Goal: Ask a question: Seek information or help from site administrators or community

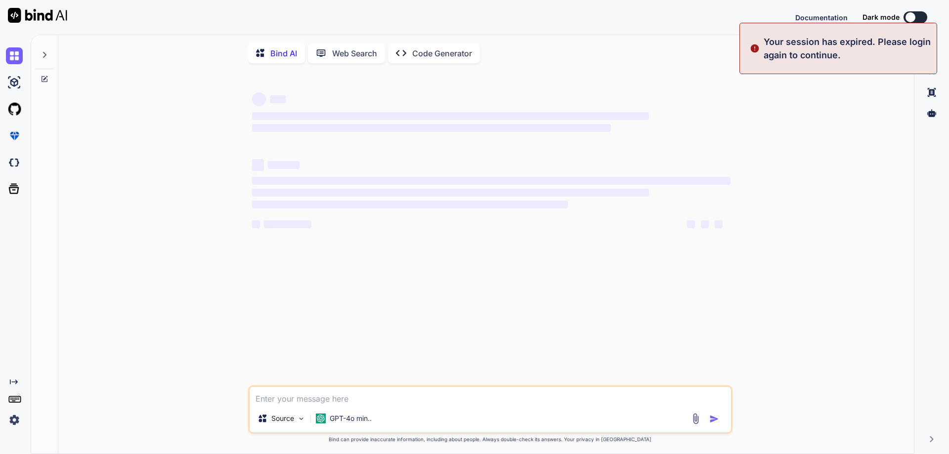
click at [778, 123] on div "‌ ‌ ‌ ‌ ‌ ‌ ‌ ‌ ‌ ‌ ‌ ‌ ‌ ‌ Source GPT-4o min.. Created with Bind Always check …" at bounding box center [490, 263] width 848 height 384
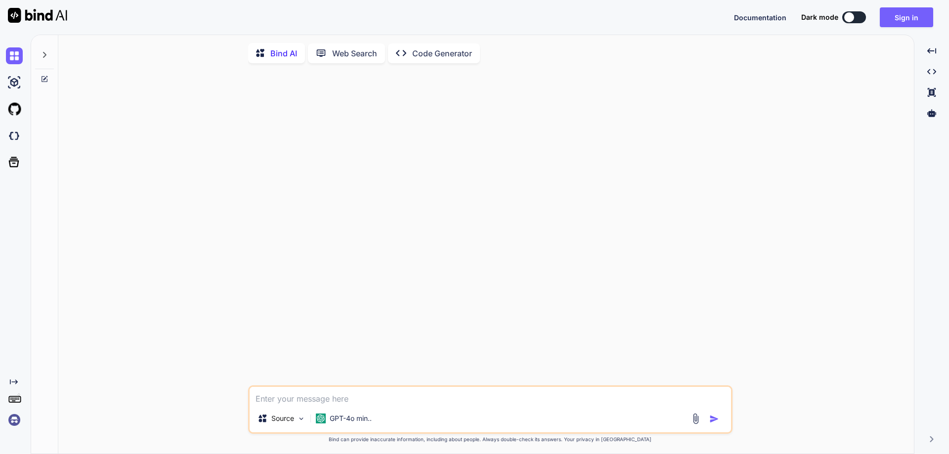
type textarea "x"
click at [907, 17] on button "Sign in" at bounding box center [906, 17] width 53 height 20
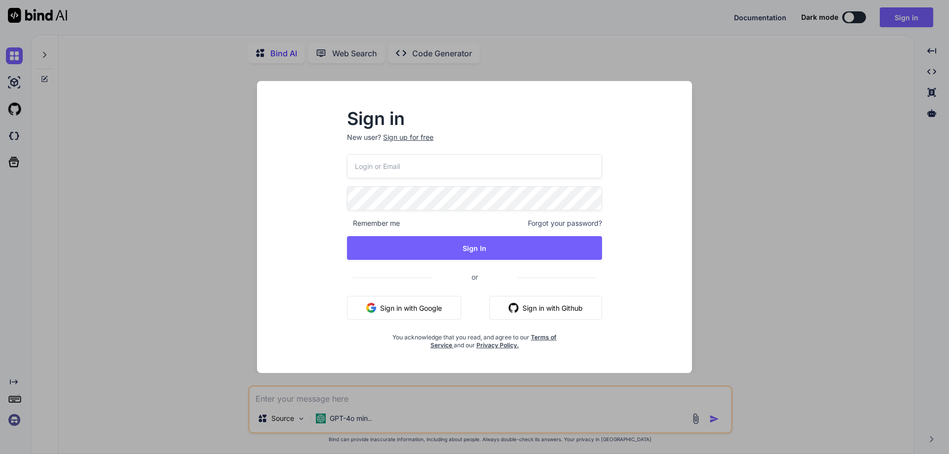
type input "[EMAIL_ADDRESS][DOMAIN_NAME]"
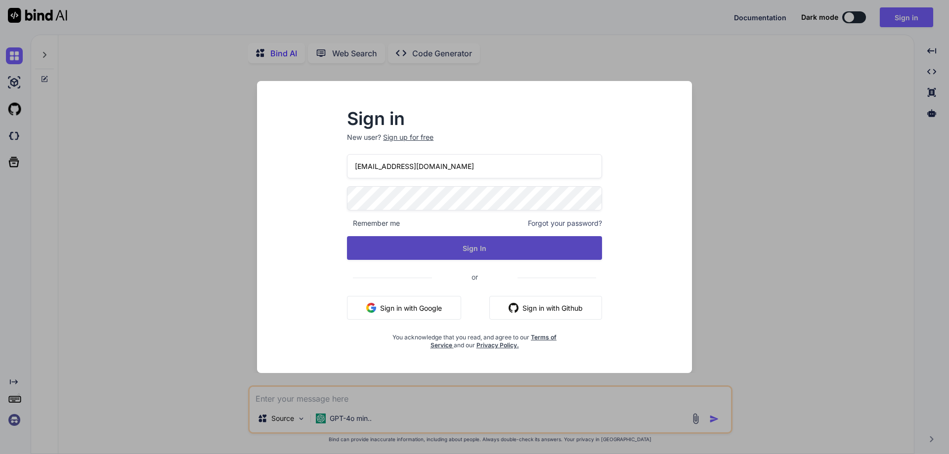
click at [428, 244] on button "Sign In" at bounding box center [474, 248] width 255 height 24
click at [472, 255] on button "Sign In" at bounding box center [474, 248] width 255 height 24
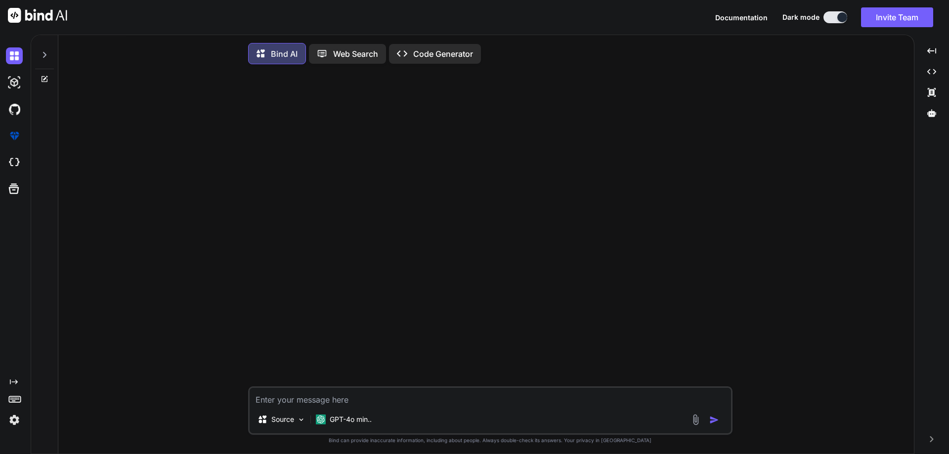
type textarea "x"
click at [385, 404] on textarea at bounding box center [490, 397] width 481 height 18
type textarea "t"
type textarea "x"
type textarea "th"
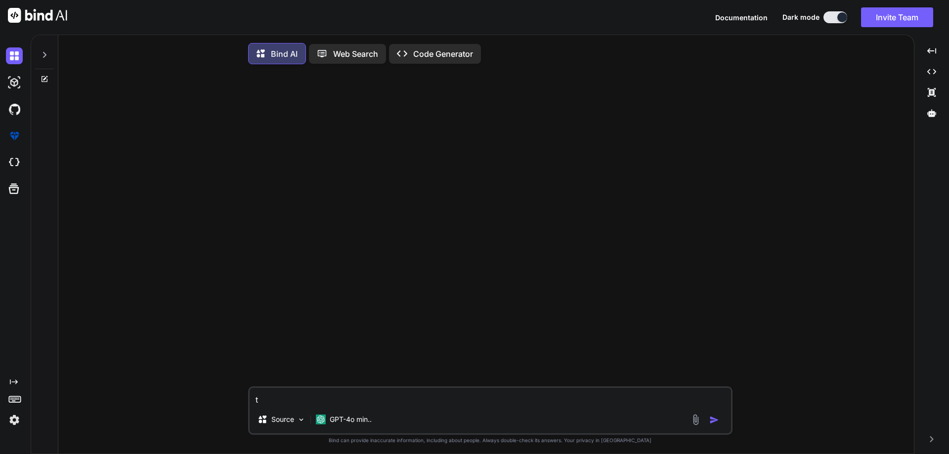
type textarea "x"
type textarea "the"
type textarea "x"
type textarea "ther"
type textarea "x"
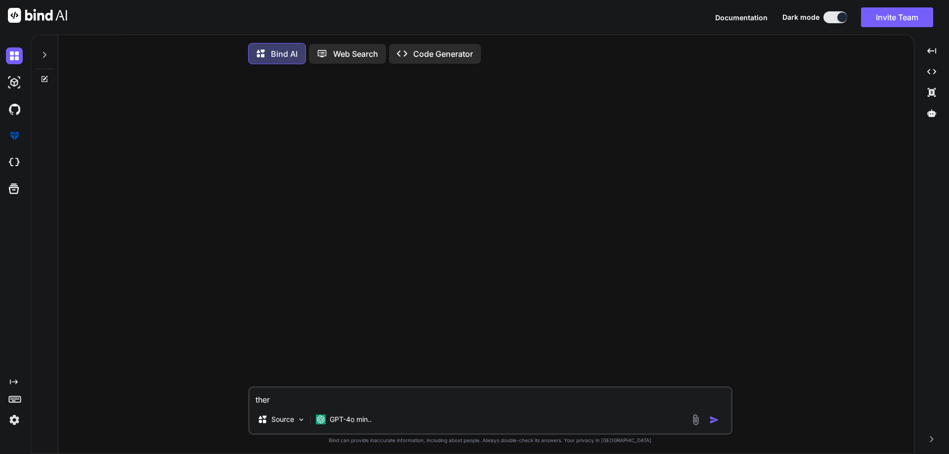
type textarea "there"
type textarea "x"
type textarea "there"
type textarea "x"
type textarea "there i"
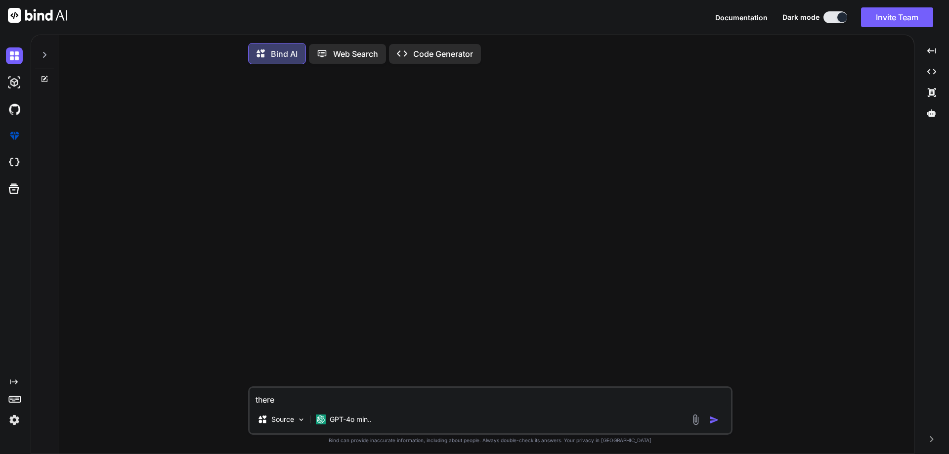
type textarea "x"
type textarea "there is"
type textarea "x"
type textarea "there is"
type textarea "x"
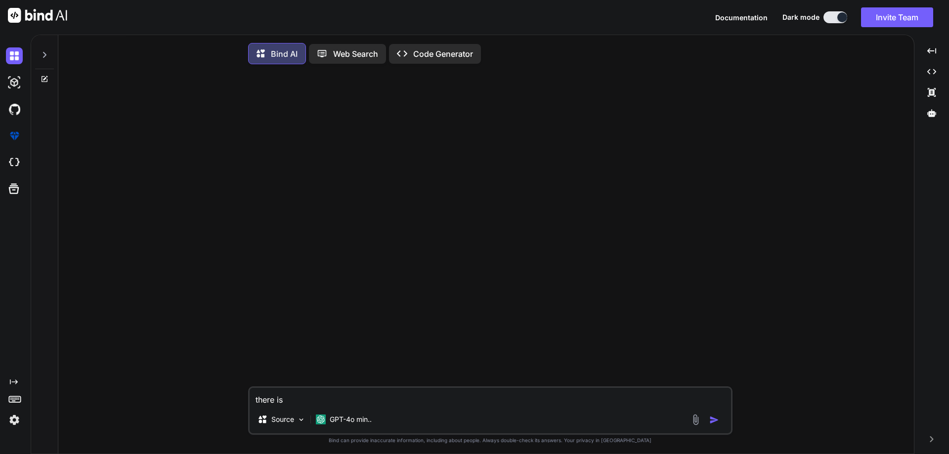
type textarea "there is o"
type textarea "x"
type textarea "there is on"
type textarea "x"
type textarea "there is one"
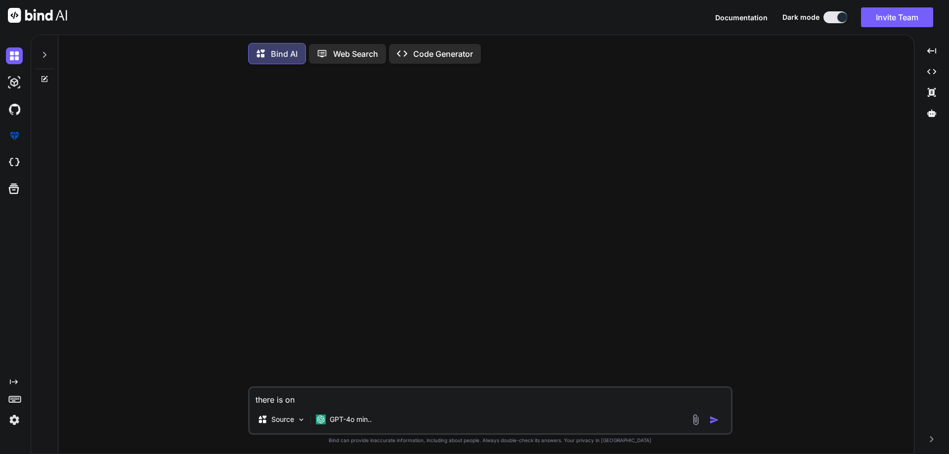
type textarea "x"
type textarea "there is one"
type textarea "x"
type textarea "there is one i"
type textarea "x"
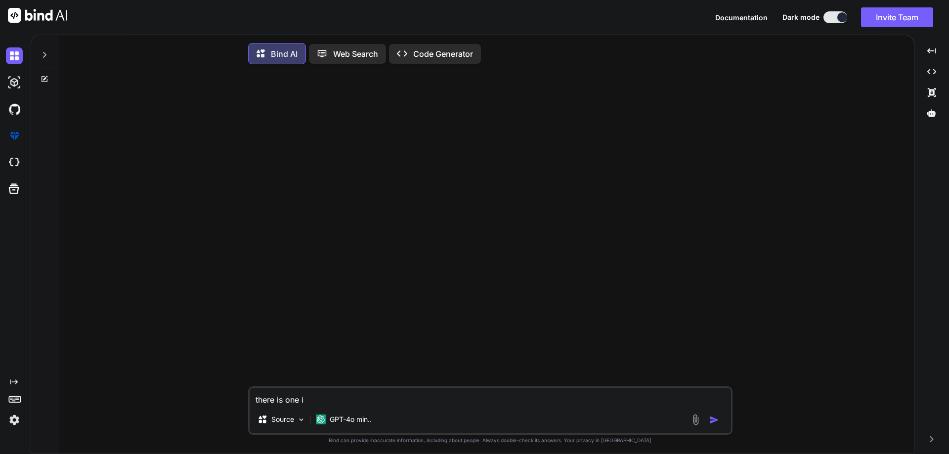
type textarea "there is one in"
type textarea "x"
type textarea "there is one int"
type textarea "x"
type textarea "there is one inti"
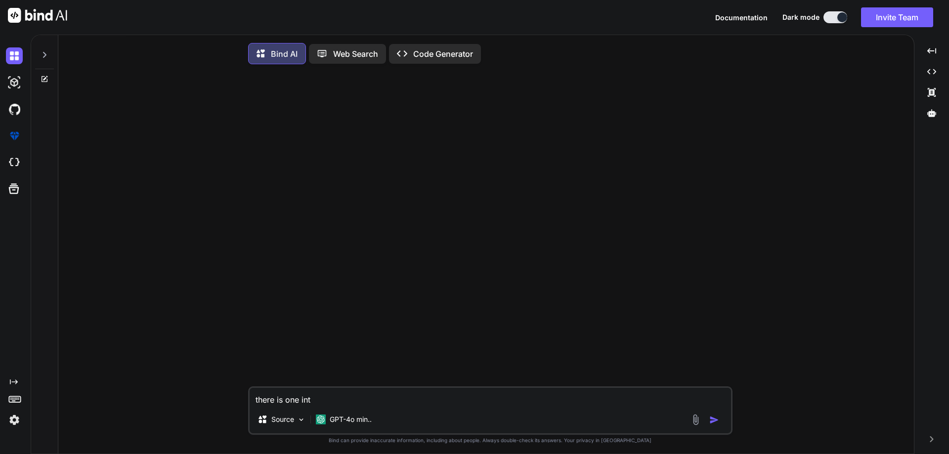
type textarea "x"
type textarea "there is one intia"
type textarea "x"
type textarea "there is one intia;l"
type textarea "x"
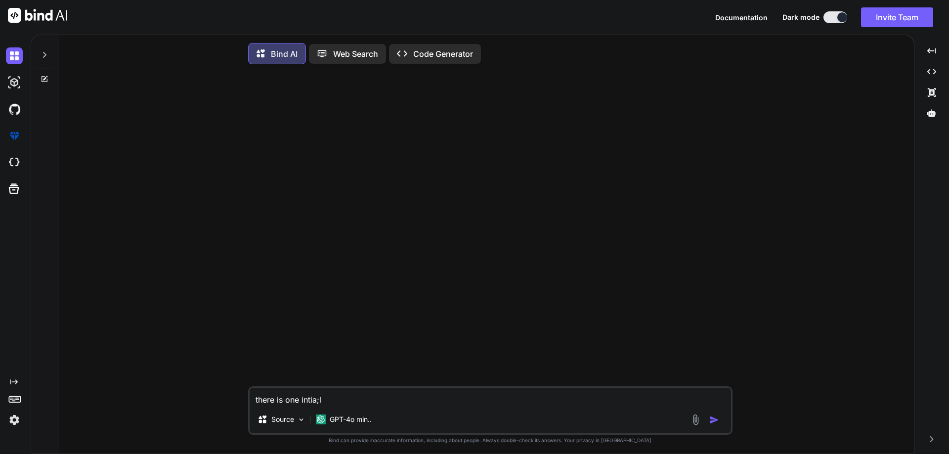
type textarea "there is one intia;"
type textarea "x"
type textarea "there is one intia"
type textarea "x"
type textarea "there is one intial"
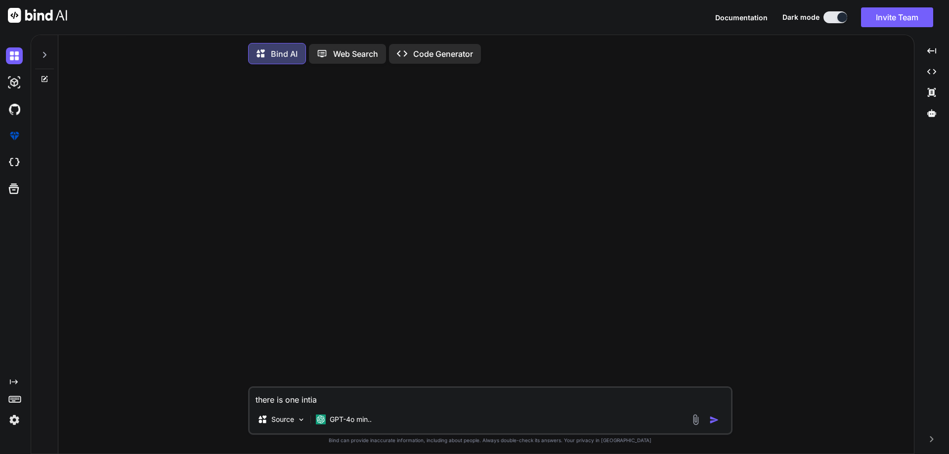
type textarea "x"
type textarea "there is one intial"
type textarea "x"
type textarea "there is one intial d"
type textarea "x"
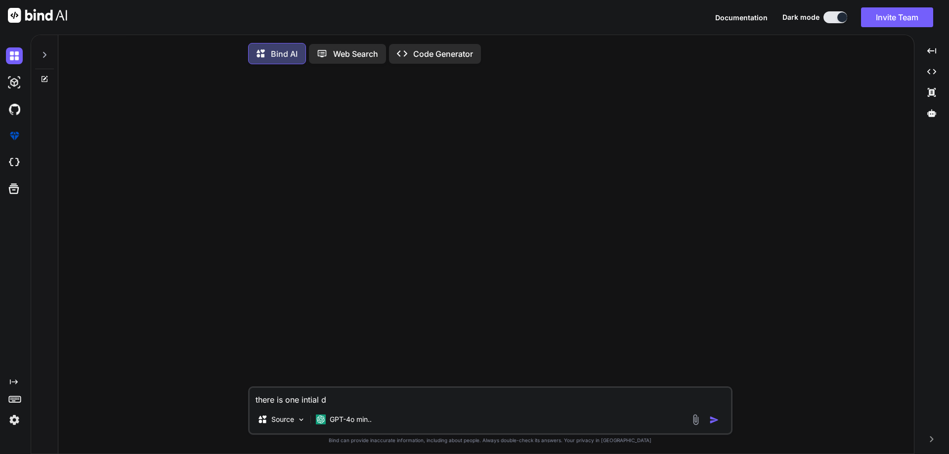
type textarea "there is one intial da"
type textarea "x"
type textarea "there is one intial dat"
type textarea "x"
type textarea "there is one intial data"
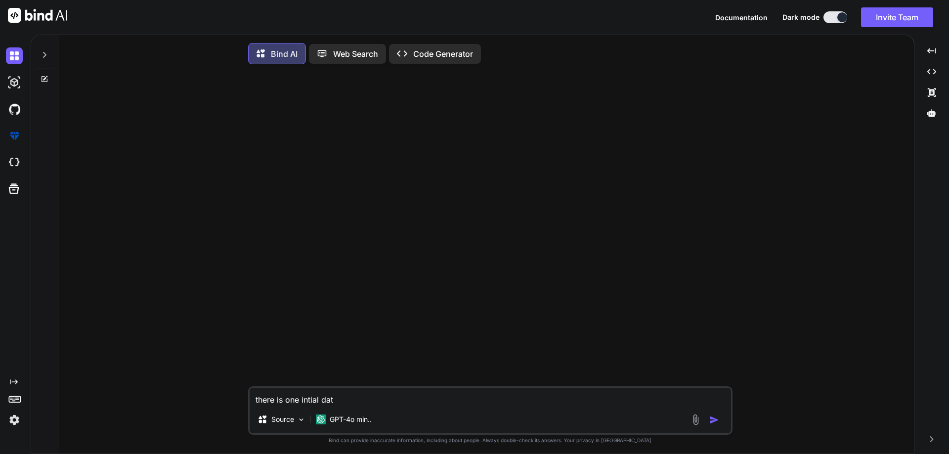
type textarea "x"
type textarea "there is one intial data"
type textarea "x"
type textarea "there is one intial data t"
type textarea "x"
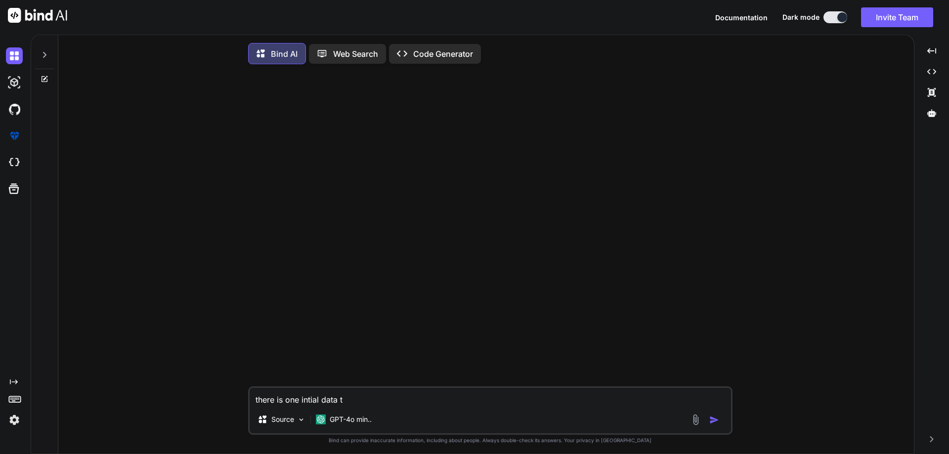
type textarea "there is one intial data ta"
type textarea "x"
type textarea "there is one intial data tab"
type textarea "x"
type textarea "there is one intial data tabl"
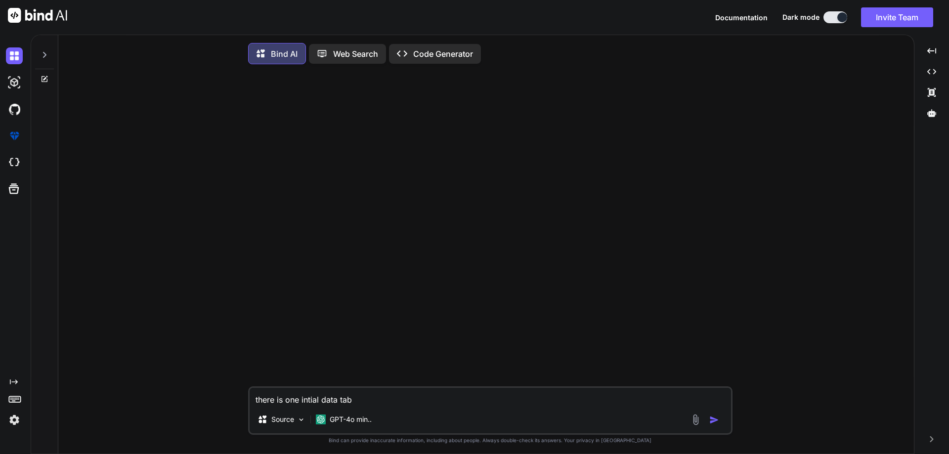
type textarea "x"
type textarea "there is one intial data table"
type textarea "x"
type textarea "there is one intial data table"
type textarea "x"
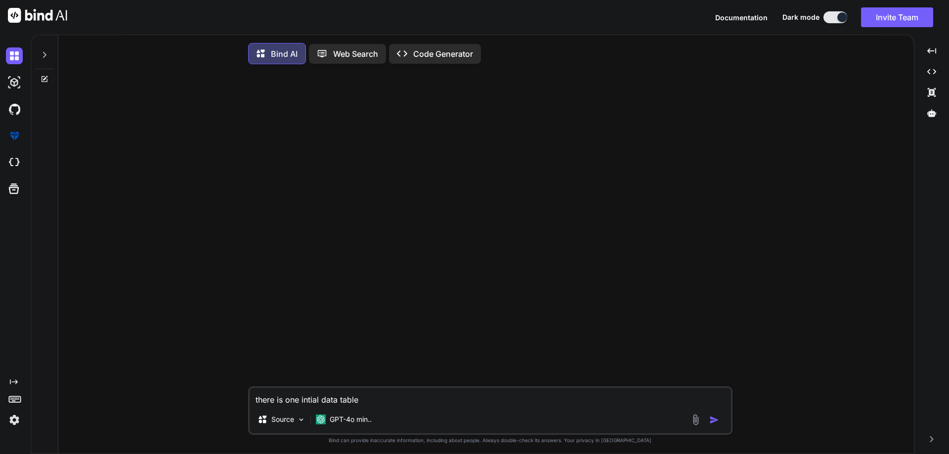
type textarea "there is one intial data table w"
type textarea "x"
type textarea "there is one intial data table wh"
type textarea "x"
type textarea "there is one intial data table whe"
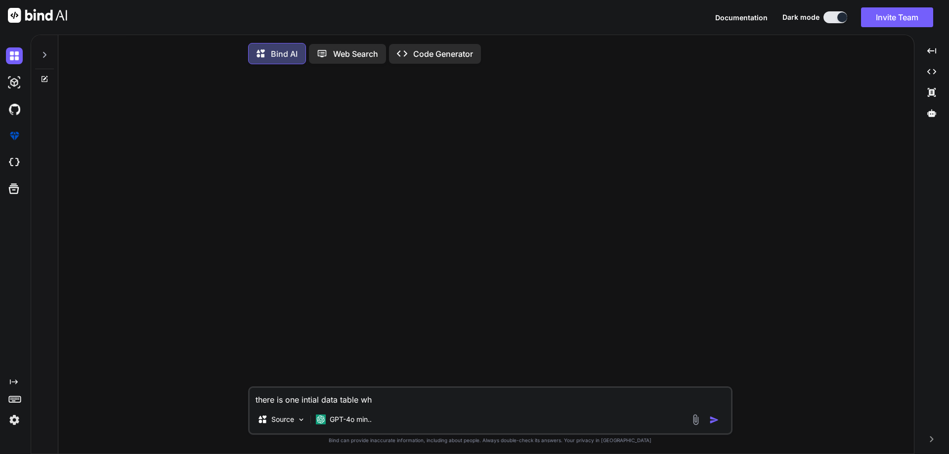
type textarea "x"
type textarea "there is one intial data table when"
type textarea "x"
type textarea "there is one intial data table when"
type textarea "x"
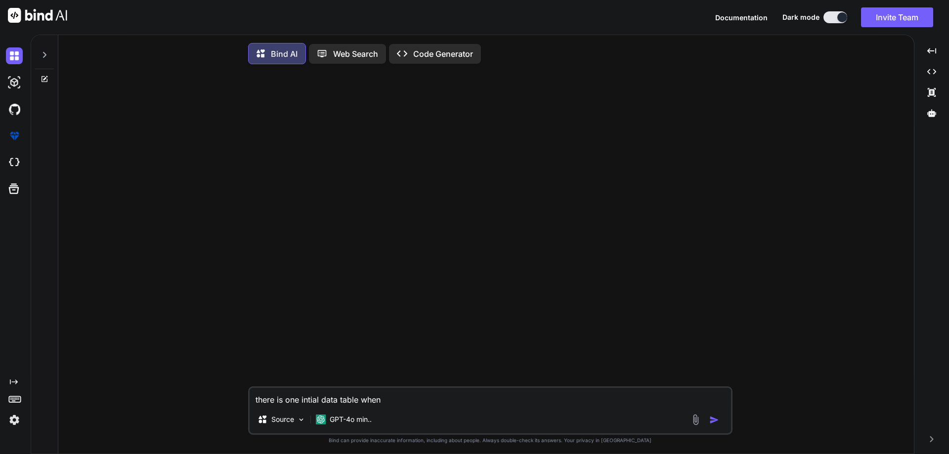
type textarea "there is one intial data table when u"
type textarea "x"
type textarea "there is one intial data table when us"
type textarea "x"
type textarea "there is one intial data table when use"
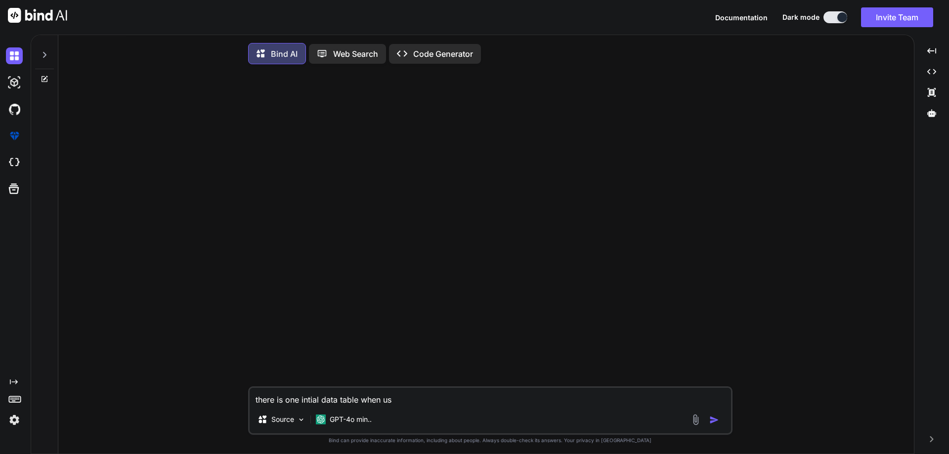
type textarea "x"
type textarea "there is one intial data table when user"
type textarea "x"
type textarea "there is one intial data table when user"
type textarea "x"
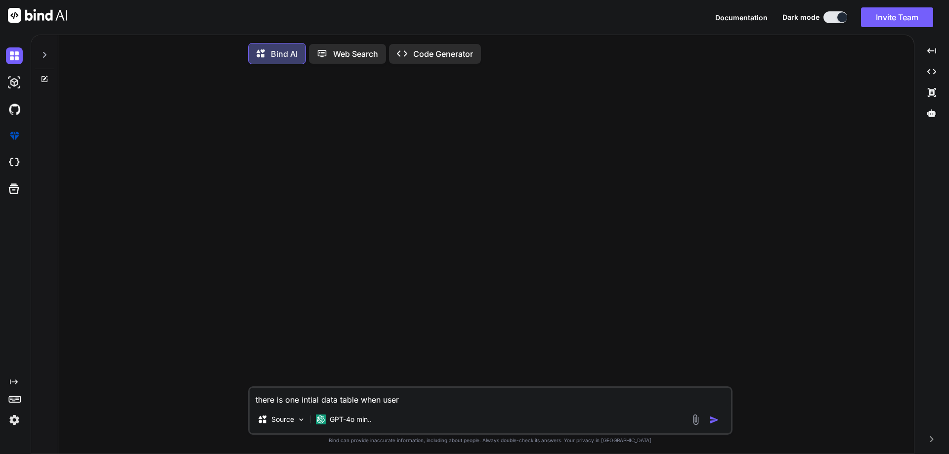
type textarea "there is one intial data table when user c"
type textarea "x"
type textarea "there is one intial data table when user cl"
type textarea "x"
type textarea "there is one intial data table when user cli"
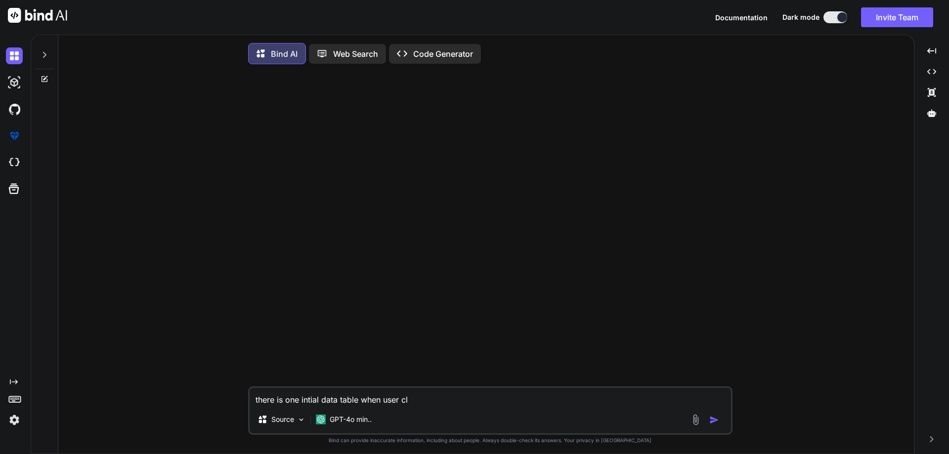
type textarea "x"
type textarea "there is one intial data table when user clic"
type textarea "x"
type textarea "there is one intial data table when user click"
type textarea "x"
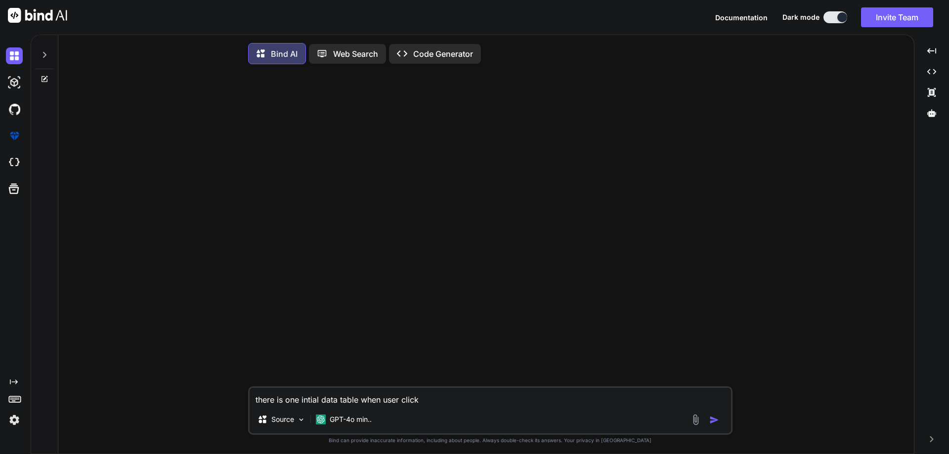
type textarea "there is one intial data table when user click"
type textarea "x"
type textarea "there is one intial data table when user click a"
type textarea "x"
type textarea "there is one intial data table when user click an"
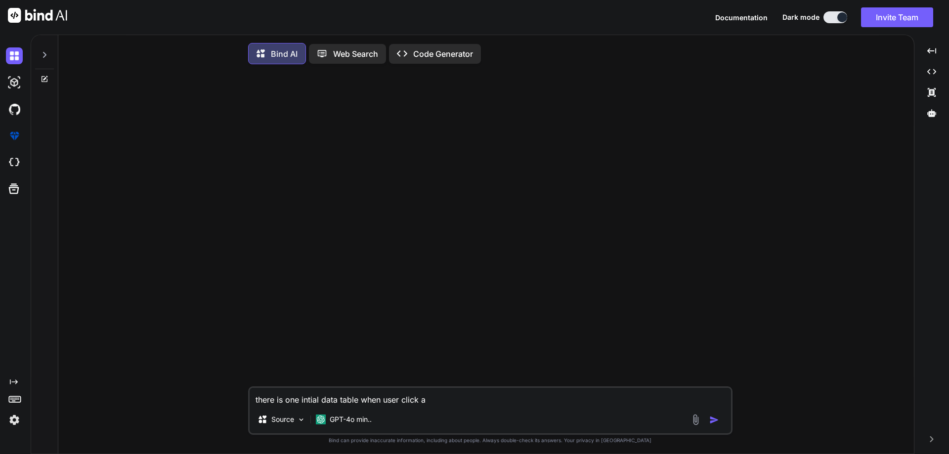
type textarea "x"
type textarea "there is one intial data table when user click and"
type textarea "x"
type textarea "there is one intial data table when user click and"
type textarea "x"
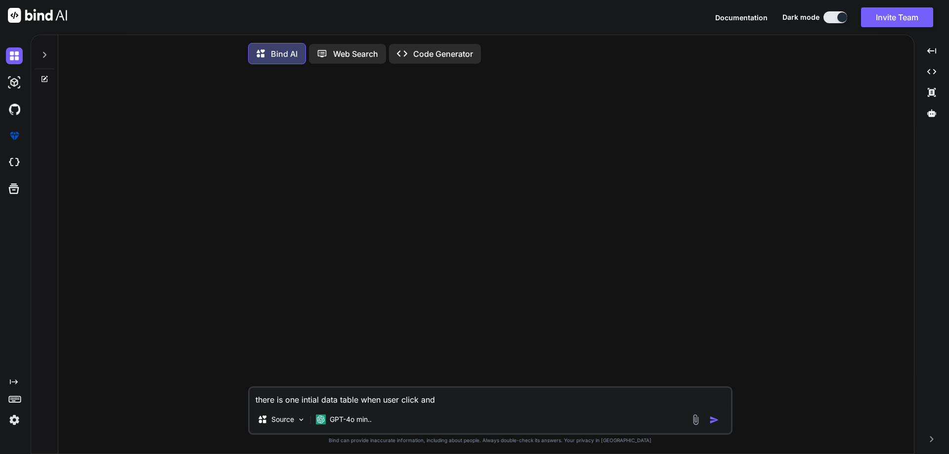
type textarea "there is one intial data table when user click and e"
type textarea "x"
type textarea "there is one intial data table when user click and en"
type textarea "x"
type textarea "there is one intial data table when user click and end"
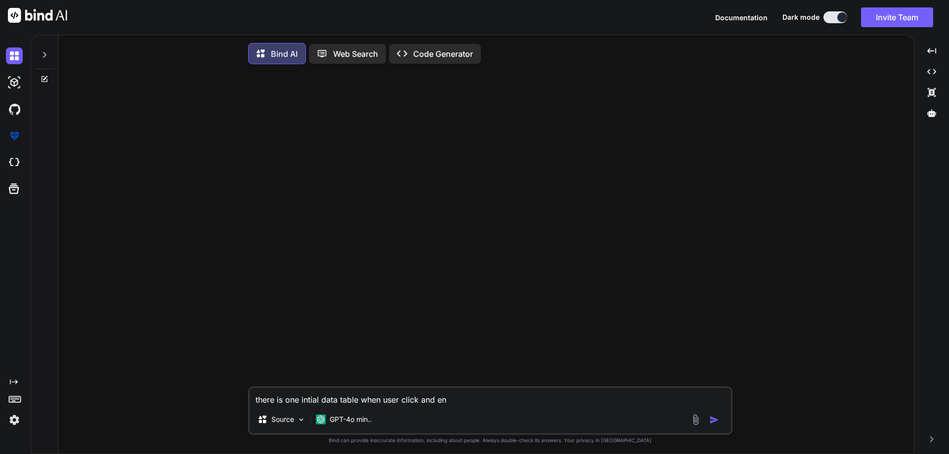
type textarea "x"
type textarea "there is one intial data table when user click and ende"
type textarea "x"
type textarea "there is one intial data table when user click and ender"
type textarea "x"
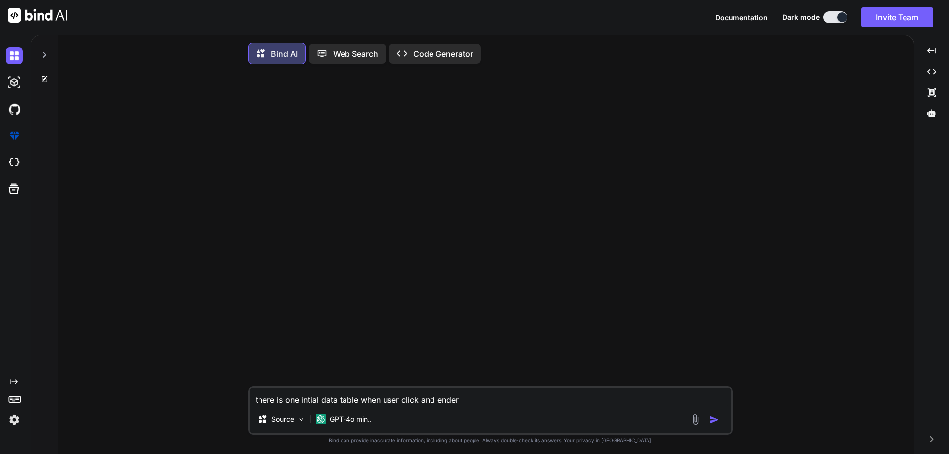
type textarea "there is one intial data table when user click and ender"
type textarea "x"
type textarea "there is one intial data table when user click and ender i"
type textarea "x"
type textarea "there is one intial data table when user click and ender in"
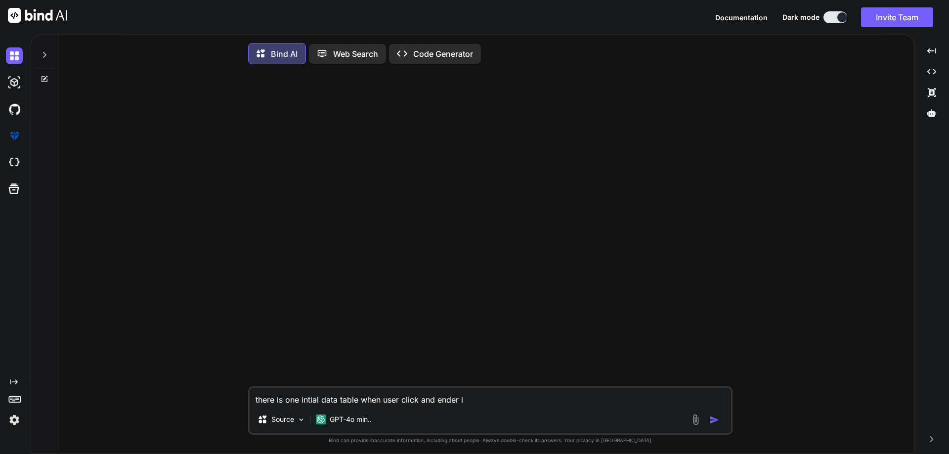
type textarea "x"
type textarea "there is one intial data table when user click and ender in"
type textarea "x"
type textarea "there is one intial data table when user click and ender in e"
type textarea "x"
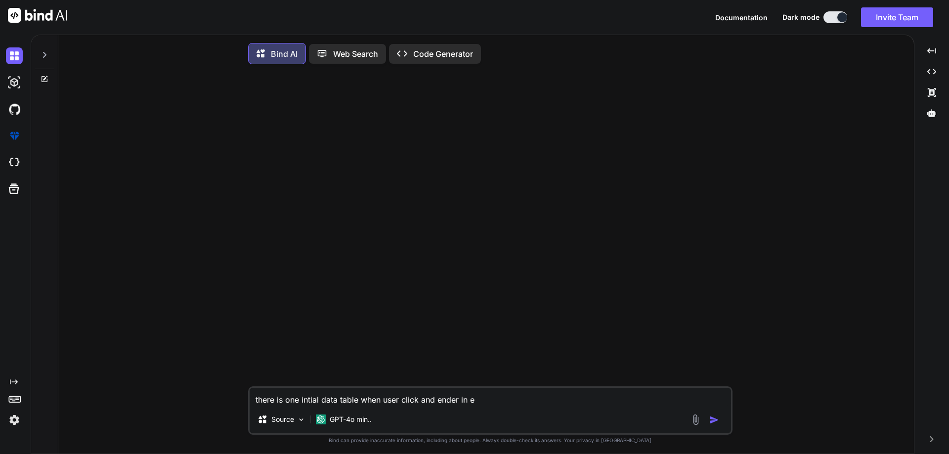
type textarea "there is one intial data table when user click and ender in ed"
type textarea "x"
type textarea "there is one intial data table when user click and ender in edi"
type textarea "x"
type textarea "there is one intial data table when user click and ender in edit"
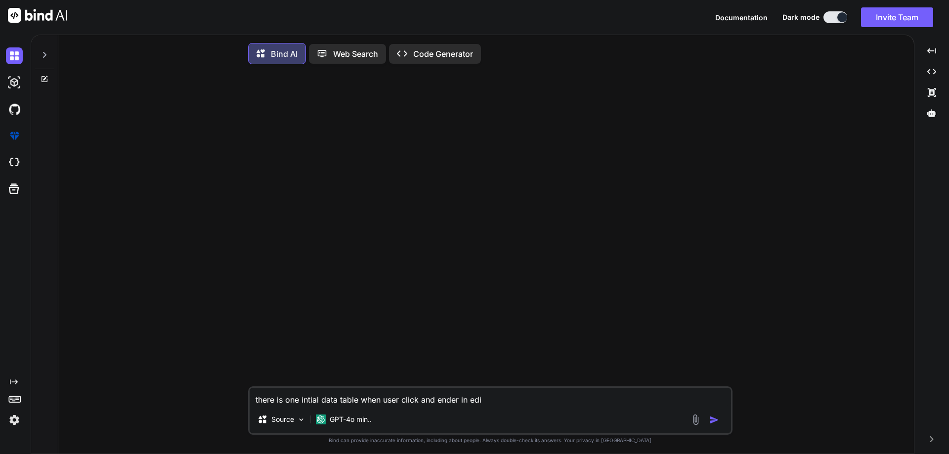
type textarea "x"
type textarea "there is one intial data table when user click and ender in edit"
type textarea "x"
type textarea "there is one intial data table when user click and ender in edit p"
type textarea "x"
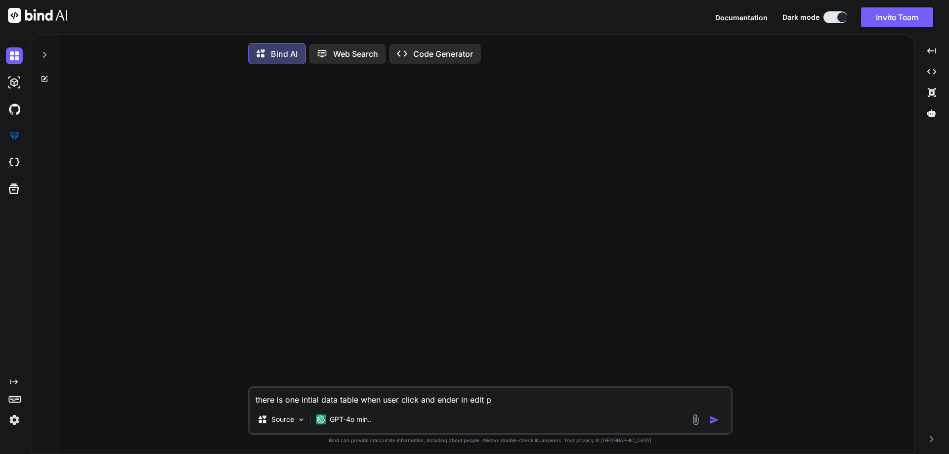
type textarea "there is one intial data table when user click and ender in edit pa"
type textarea "x"
type textarea "there is one intial data table when user click and ender in edit pag"
type textarea "x"
type textarea "there is one intial data table when user click and ender in edit page"
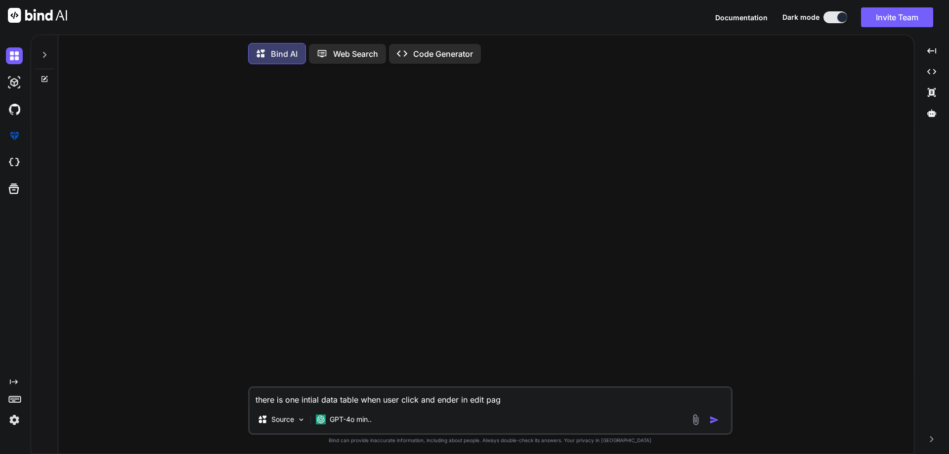
type textarea "x"
type textarea "there is one intial data table when user click and ender in edit page"
type textarea "x"
type textarea "there is one intial data table when user click and ender in edit page t"
type textarea "x"
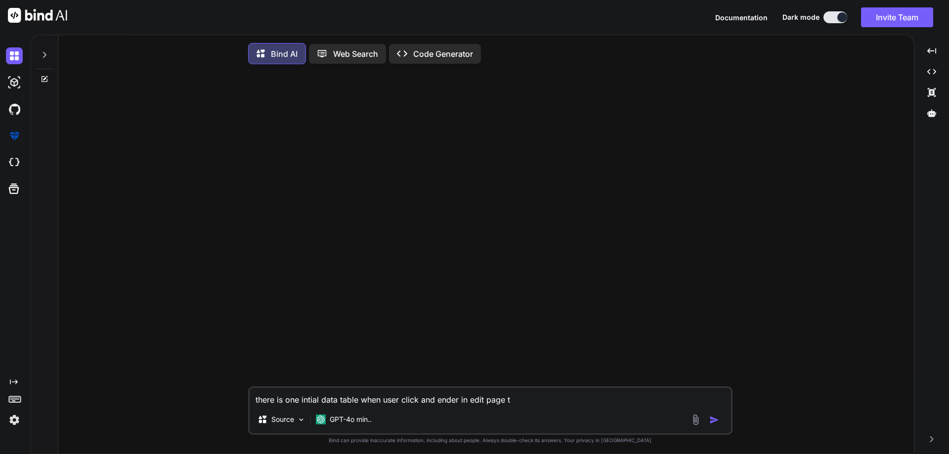
type textarea "there is one intial data table when user click and ender in edit page th"
type textarea "x"
type textarea "there is one intial data table when user click and ender in edit page the"
type textarea "x"
type textarea "there is one intial data table when user click and ender in edit page the"
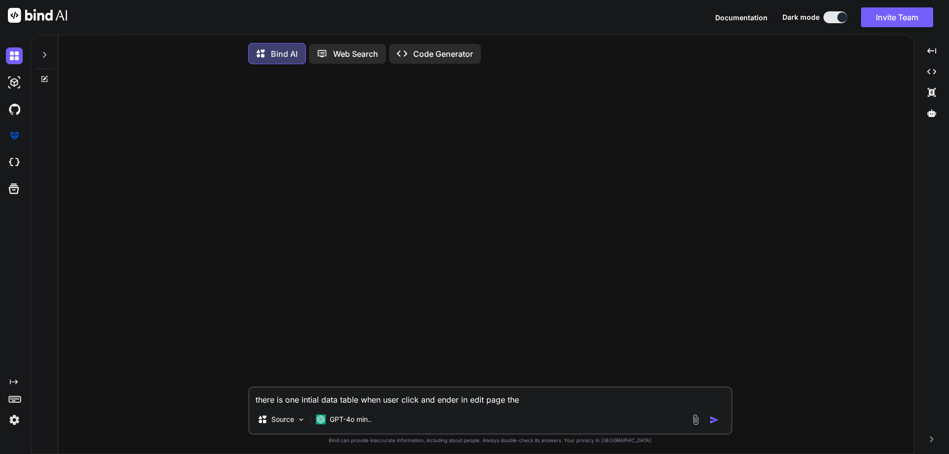
type textarea "x"
type textarea "there is one intial data table when user click and ender in edit page the e"
type textarea "x"
type textarea "there is one intial data table when user click and ender in edit page the ed"
type textarea "x"
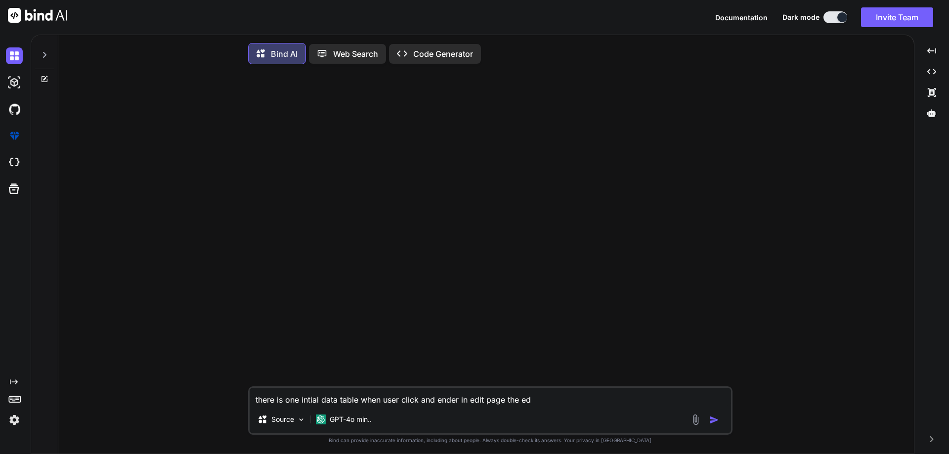
type textarea "there is one intial data table when user click and ender in edit page the edi"
type textarea "x"
type textarea "there is one intial data table when user click and ender in edit page the edit"
type textarea "x"
type textarea "there is one intial data table when user click and ender in edit page the edit"
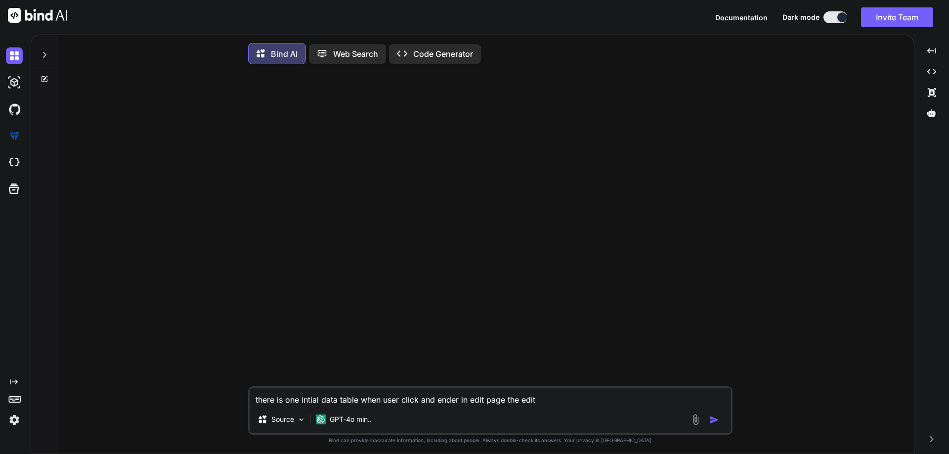
type textarea "x"
type textarea "there is one intial data table when user click and ender in edit page the edit"
type textarea "x"
type textarea "there is one intial data table when user click and ender in edit page the edi"
type textarea "x"
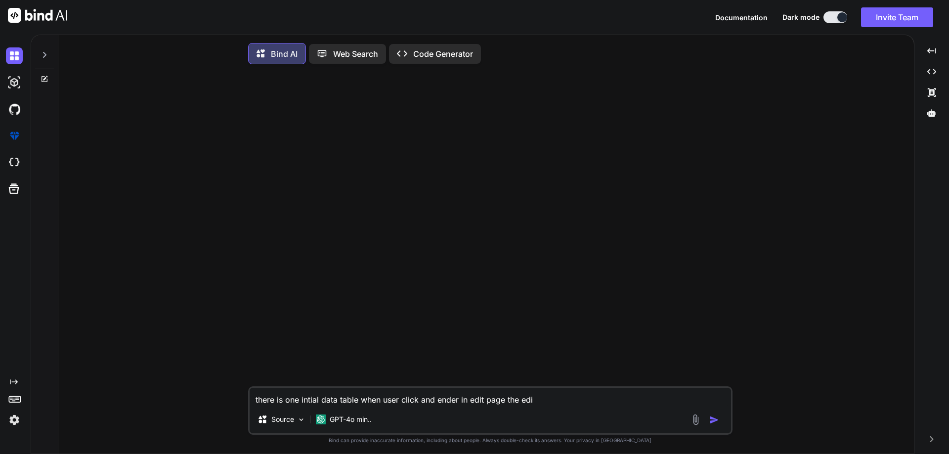
type textarea "there is one intial data table when user click and ender in edit page the ed"
type textarea "x"
type textarea "there is one intial data table when user click and ender in edit page the e"
type textarea "x"
type textarea "there is one intial data table when user click and ender in edit page the"
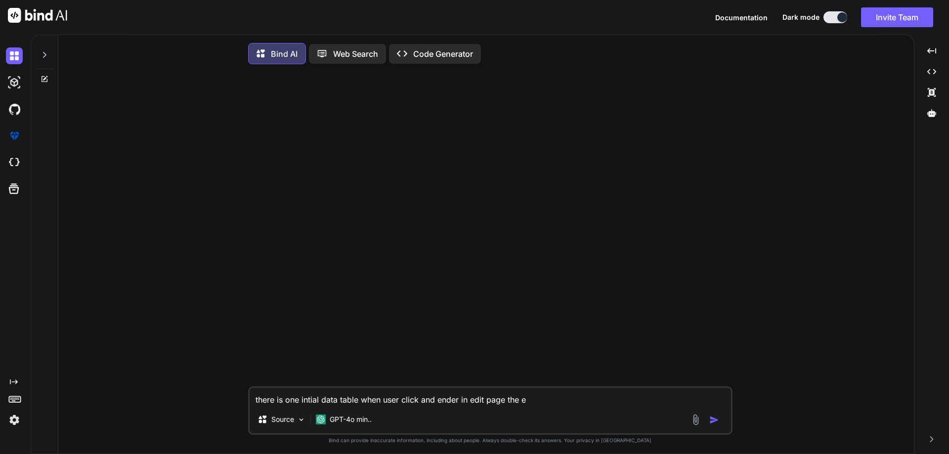
type textarea "x"
type textarea "there is one intial data table when user click and ender in edit page the"
type textarea "x"
type textarea "there is one intial data table when user click and ender in edit page th"
type textarea "x"
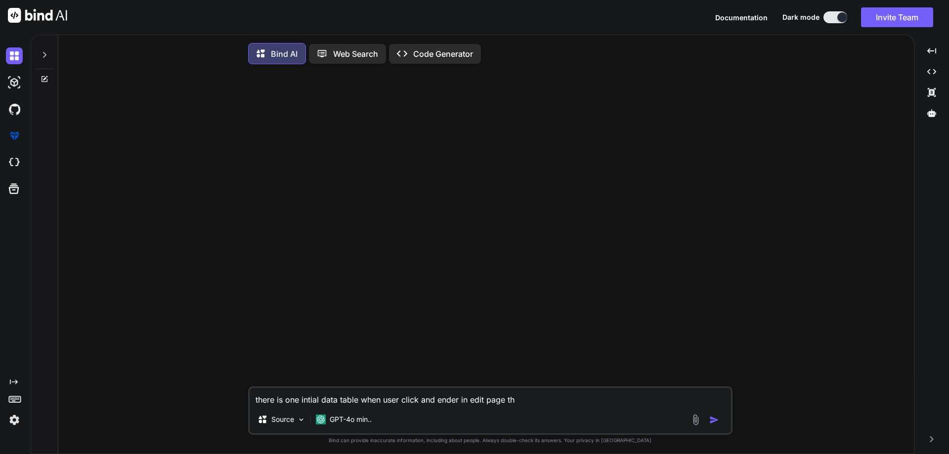
type textarea "there is one intial data table when user click and ender in edit page t"
type textarea "x"
type textarea "there is one intial data table when user click and ender in edit page"
type textarea "x"
type textarea "there is one intial data table when user click and ender in edit page i"
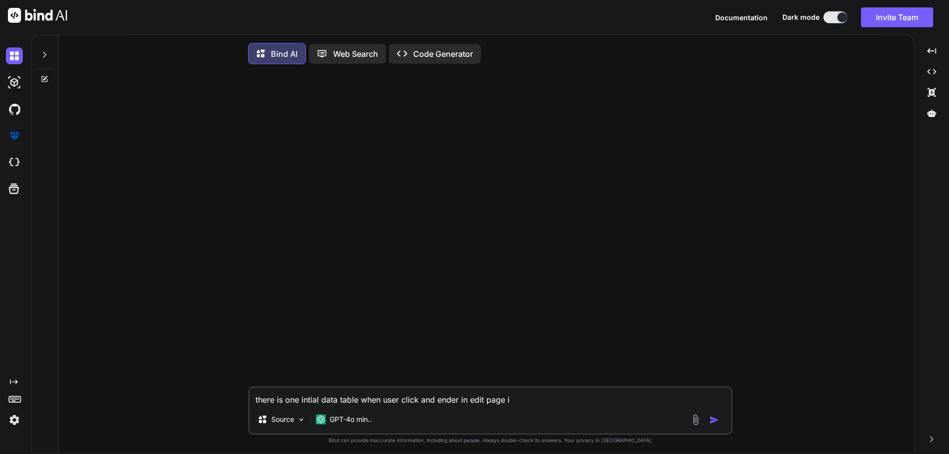
type textarea "x"
type textarea "there is one intial data table when user click and ender in edit page in"
type textarea "x"
type textarea "there is one intial data table when user click and ender in edit page in"
type textarea "x"
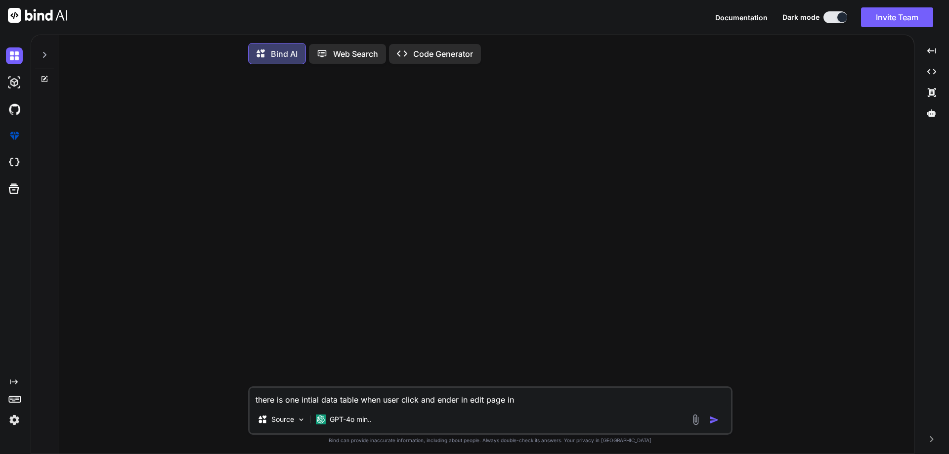
type textarea "there is one intial data table when user click and ender in edit page in e"
type textarea "x"
type textarea "there is one intial data table when user click and ender in edit page in ed"
type textarea "x"
type textarea "there is one intial data table when user click and ender in edit page in edi"
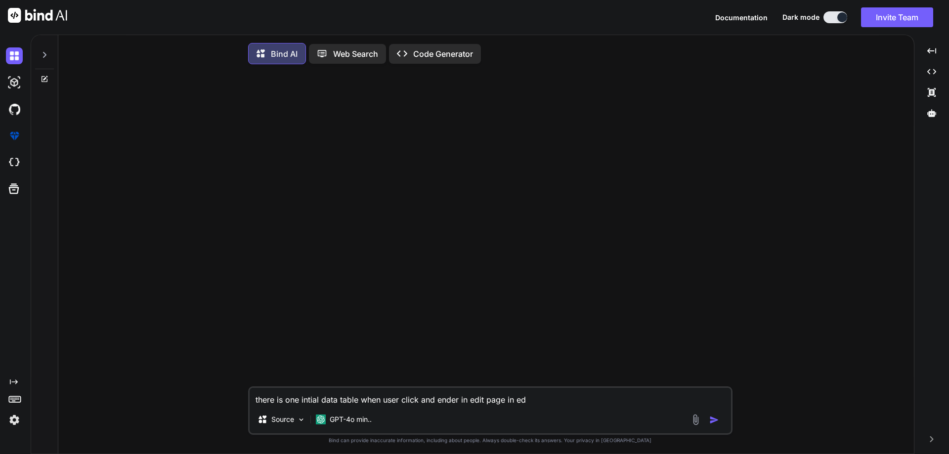
type textarea "x"
type textarea "there is one intial data table when user click and ender in edit page in edit"
type textarea "x"
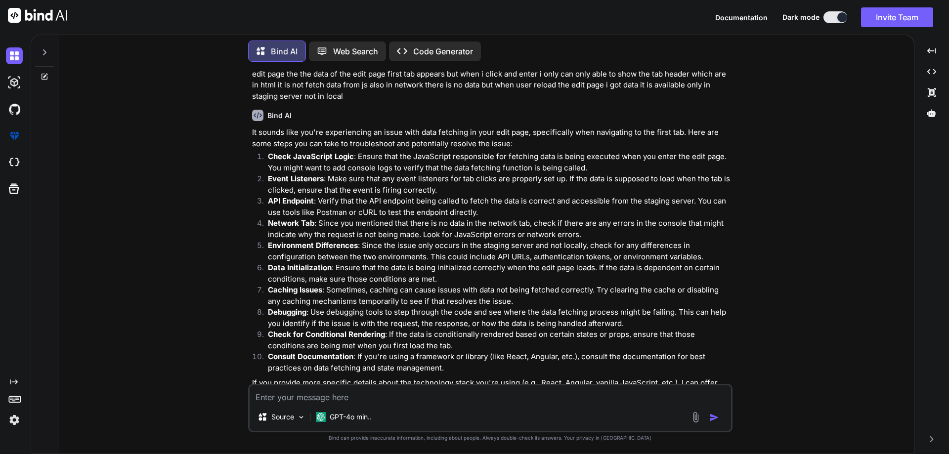
scroll to position [70, 0]
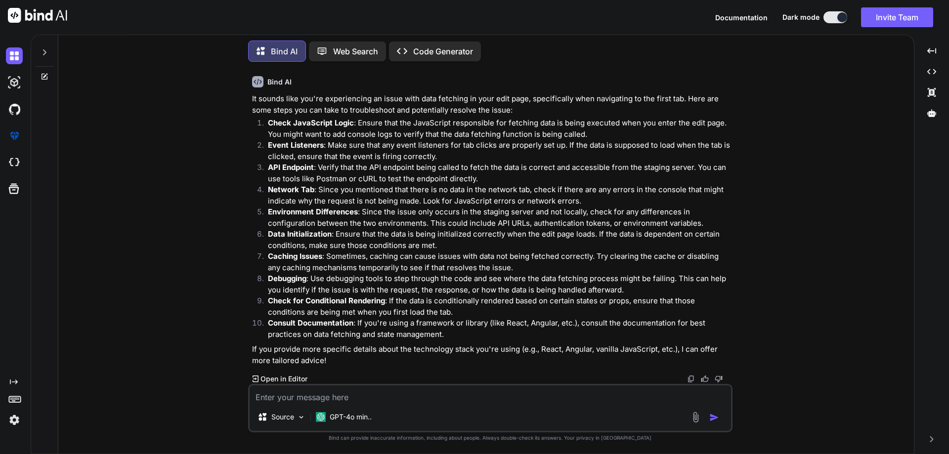
click at [391, 123] on p "Check JavaScript Logic : Ensure that the JavaScript responsible for fetching da…" at bounding box center [499, 129] width 463 height 22
click at [468, 123] on p "Check JavaScript Logic : Ensure that the JavaScript responsible for fetching da…" at bounding box center [499, 129] width 463 height 22
click at [521, 123] on p "Check JavaScript Logic : Ensure that the JavaScript responsible for fetching da…" at bounding box center [499, 129] width 463 height 22
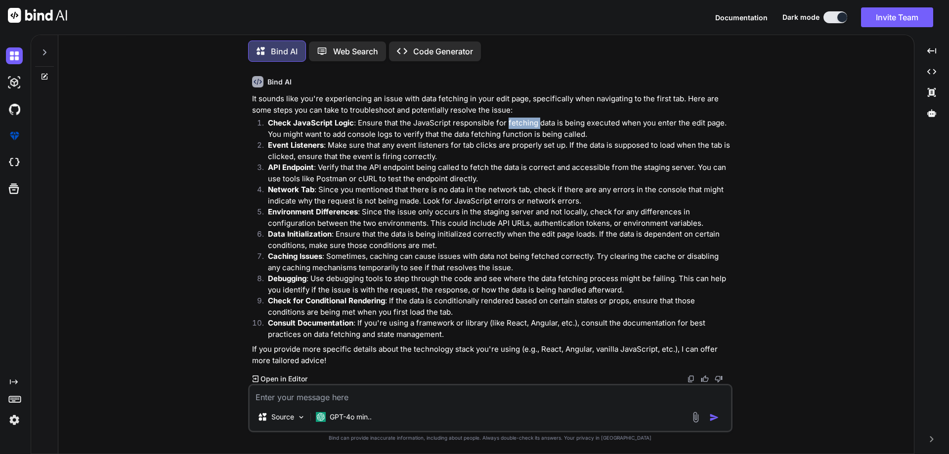
click at [521, 123] on p "Check JavaScript Logic : Ensure that the JavaScript responsible for fetching da…" at bounding box center [499, 129] width 463 height 22
click at [324, 148] on p "Event Listeners : Make sure that any event listeners for tab clicks are properl…" at bounding box center [499, 151] width 463 height 22
click at [377, 143] on p "Event Listeners : Make sure that any event listeners for tab clicks are properl…" at bounding box center [499, 151] width 463 height 22
click at [471, 153] on p "Event Listeners : Make sure that any event listeners for tab clicks are properl…" at bounding box center [499, 151] width 463 height 22
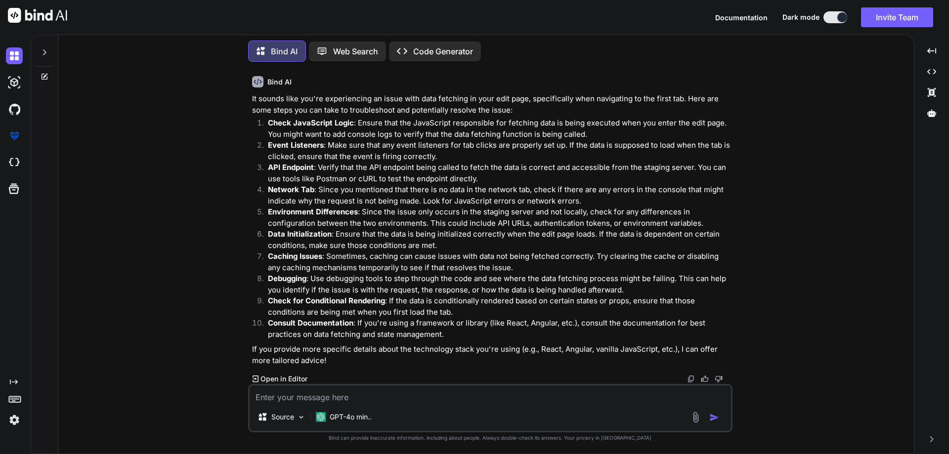
click at [328, 395] on textarea at bounding box center [490, 394] width 481 height 18
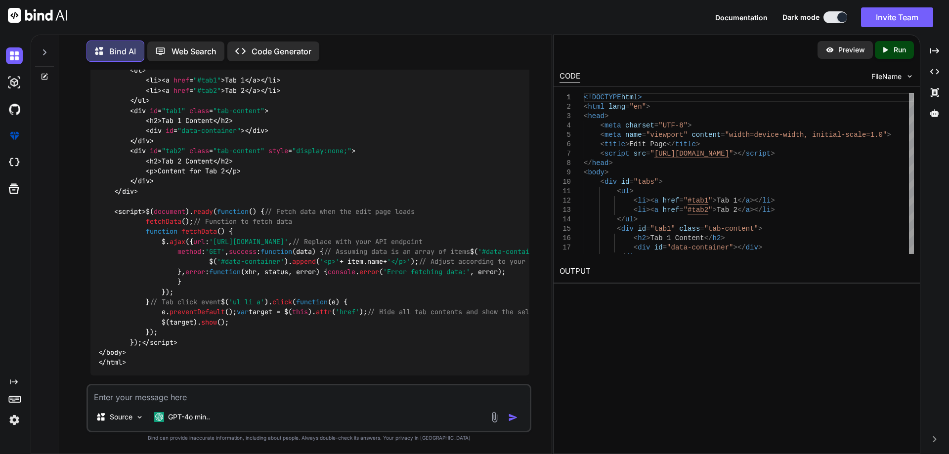
scroll to position [679, 0]
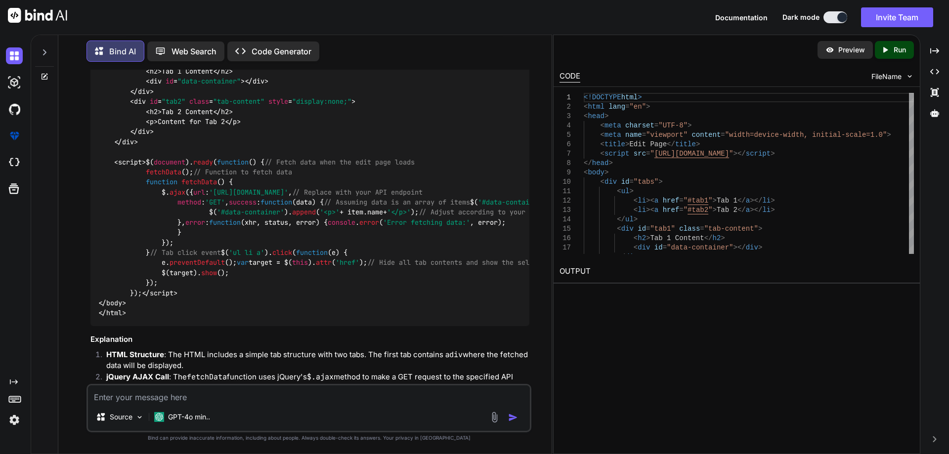
drag, startPoint x: 119, startPoint y: 174, endPoint x: 276, endPoint y: 172, distance: 157.2
click at [276, 172] on div "<!DOCTYPE html > < html lang = "en" > < head > < meta charset = "UTF-8" > < met…" at bounding box center [309, 117] width 439 height 419
copy span "$( document ). ready ( function ( ) {"
click at [204, 393] on textarea at bounding box center [309, 394] width 442 height 18
paste textarea "$(document).ready(function() {"
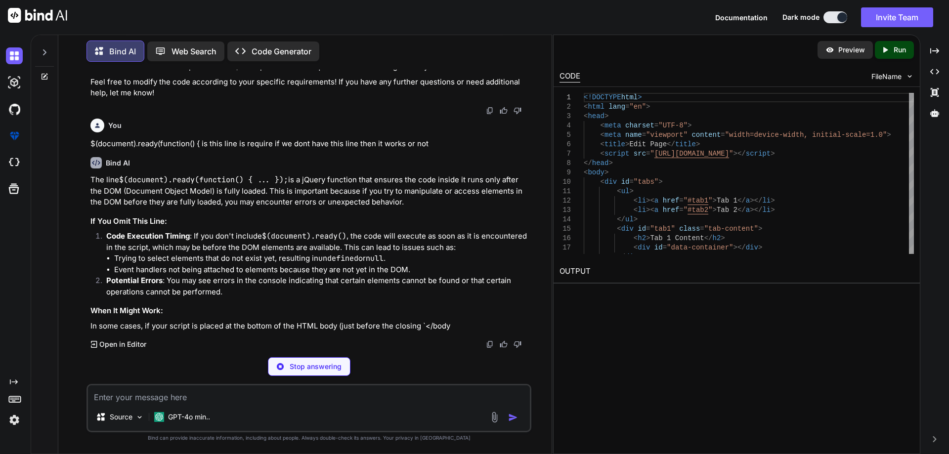
scroll to position [1236, 0]
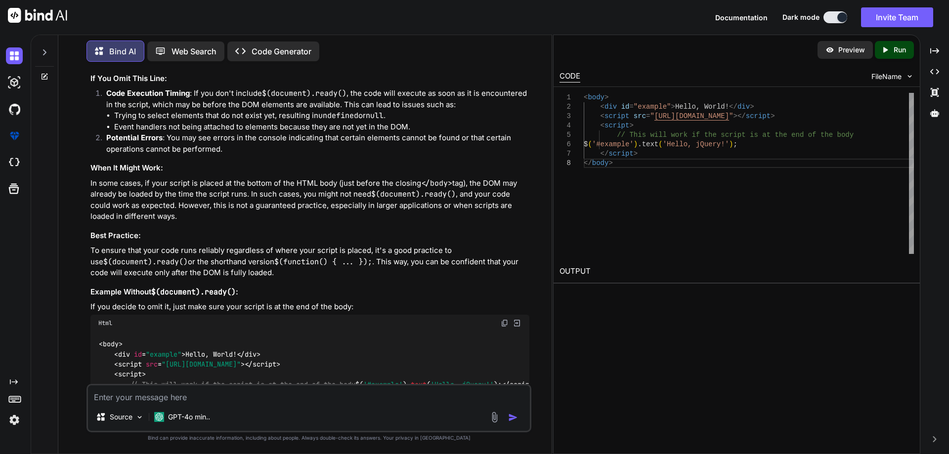
click at [337, 65] on p "The line $(document).ready(function() { ... }); is a jQuery function that ensur…" at bounding box center [309, 49] width 439 height 34
click at [391, 65] on p "The line $(document).ready(function() { ... }); is a jQuery function that ensur…" at bounding box center [309, 49] width 439 height 34
click at [460, 65] on p "The line $(document).ready(function() { ... }); is a jQuery function that ensur…" at bounding box center [309, 49] width 439 height 34
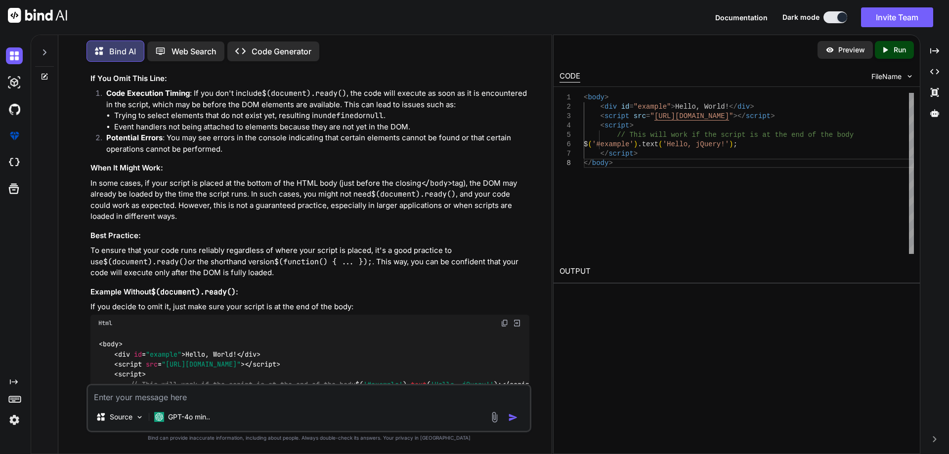
click at [460, 65] on p "The line $(document).ready(function() { ... }); is a jQuery function that ensur…" at bounding box center [309, 49] width 439 height 34
click at [106, 65] on p "The line $(document).ready(function() { ... }); is a jQuery function that ensur…" at bounding box center [309, 49] width 439 height 34
click at [149, 65] on p "The line $(document).ready(function() { ... }); is a jQuery function that ensur…" at bounding box center [309, 49] width 439 height 34
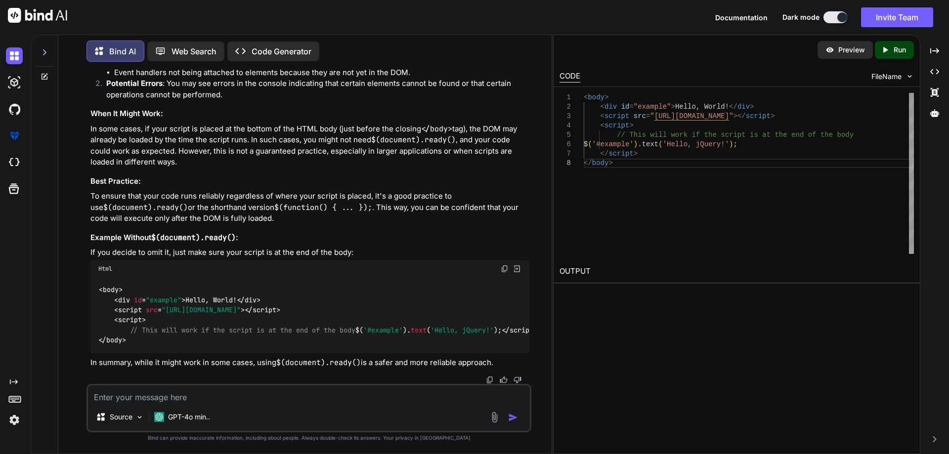
scroll to position [1520, 0]
